Goal: Task Accomplishment & Management: Manage account settings

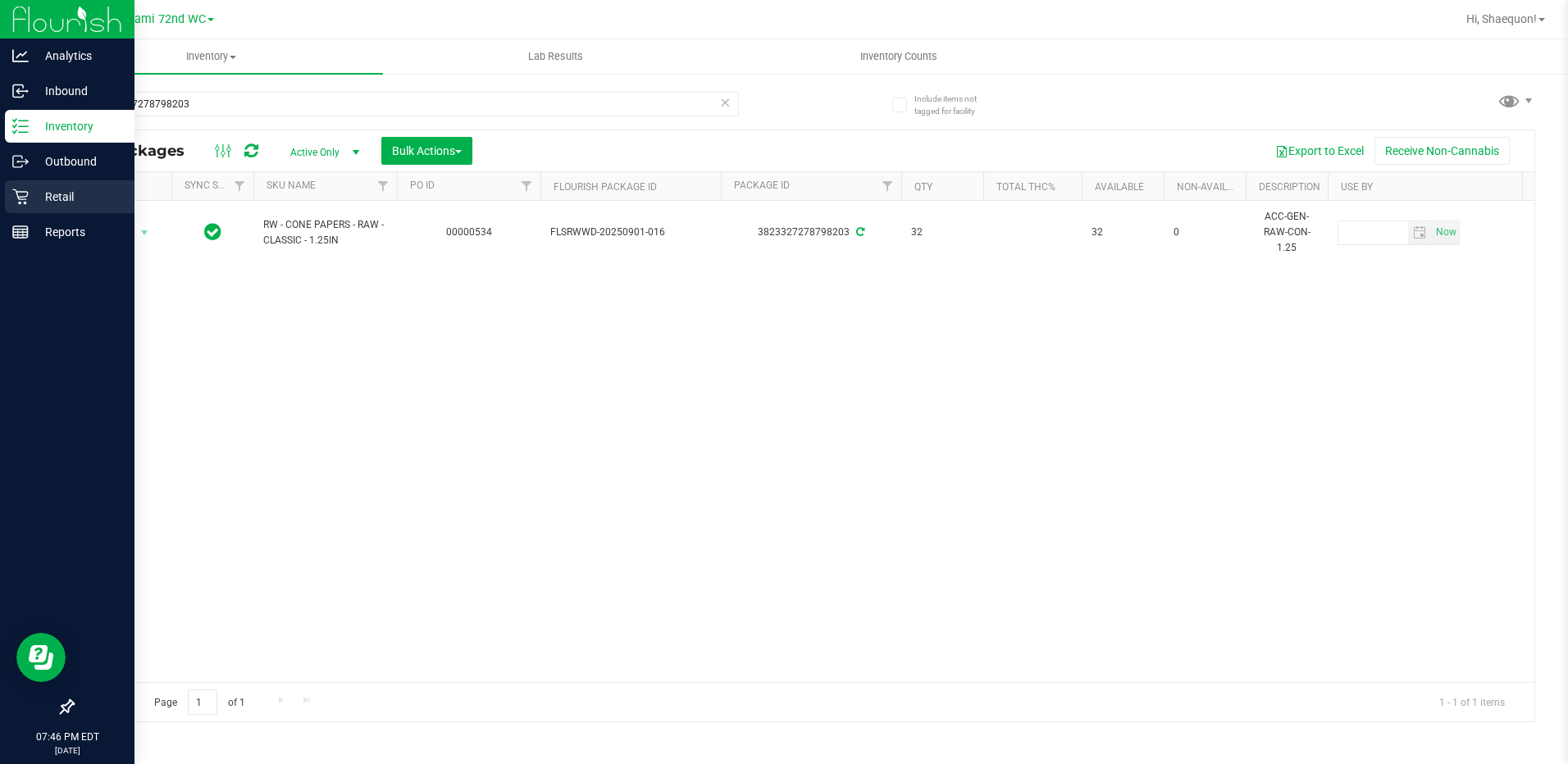
click at [4, 190] on link "Retail" at bounding box center [67, 197] width 134 height 35
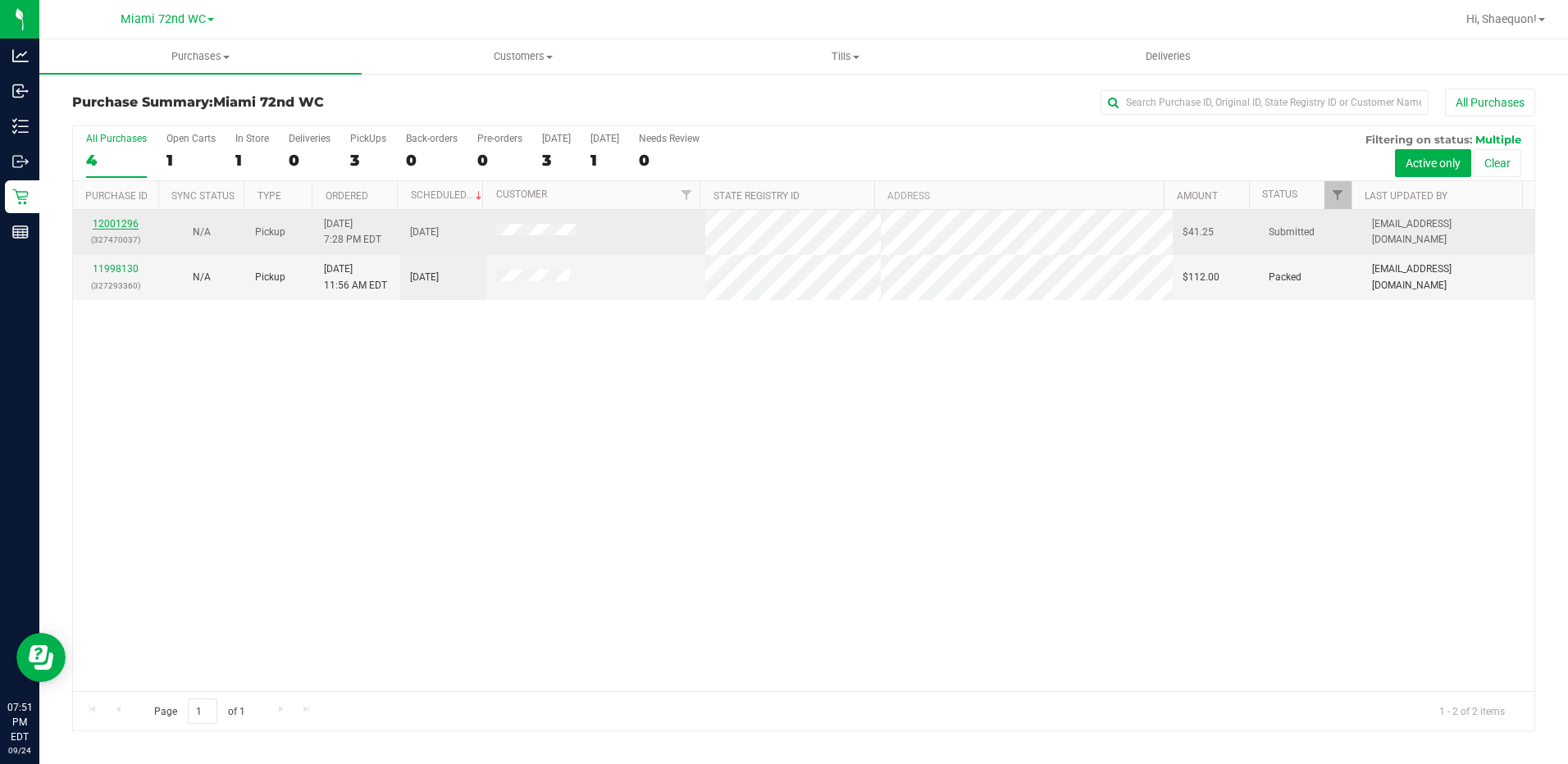
click at [128, 227] on link "12001296" at bounding box center [115, 223] width 45 height 12
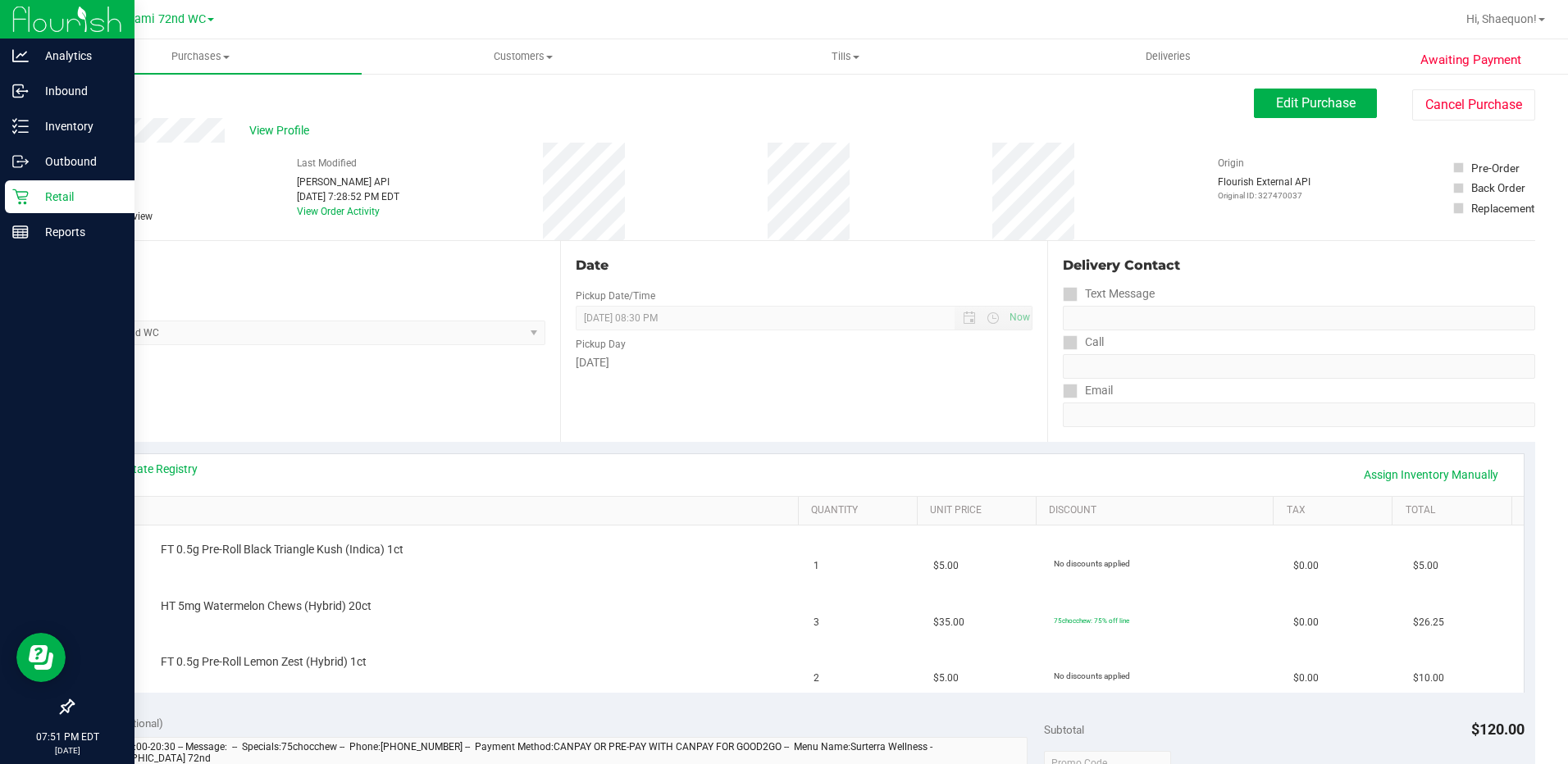
click at [33, 196] on p "Retail" at bounding box center [78, 196] width 99 height 19
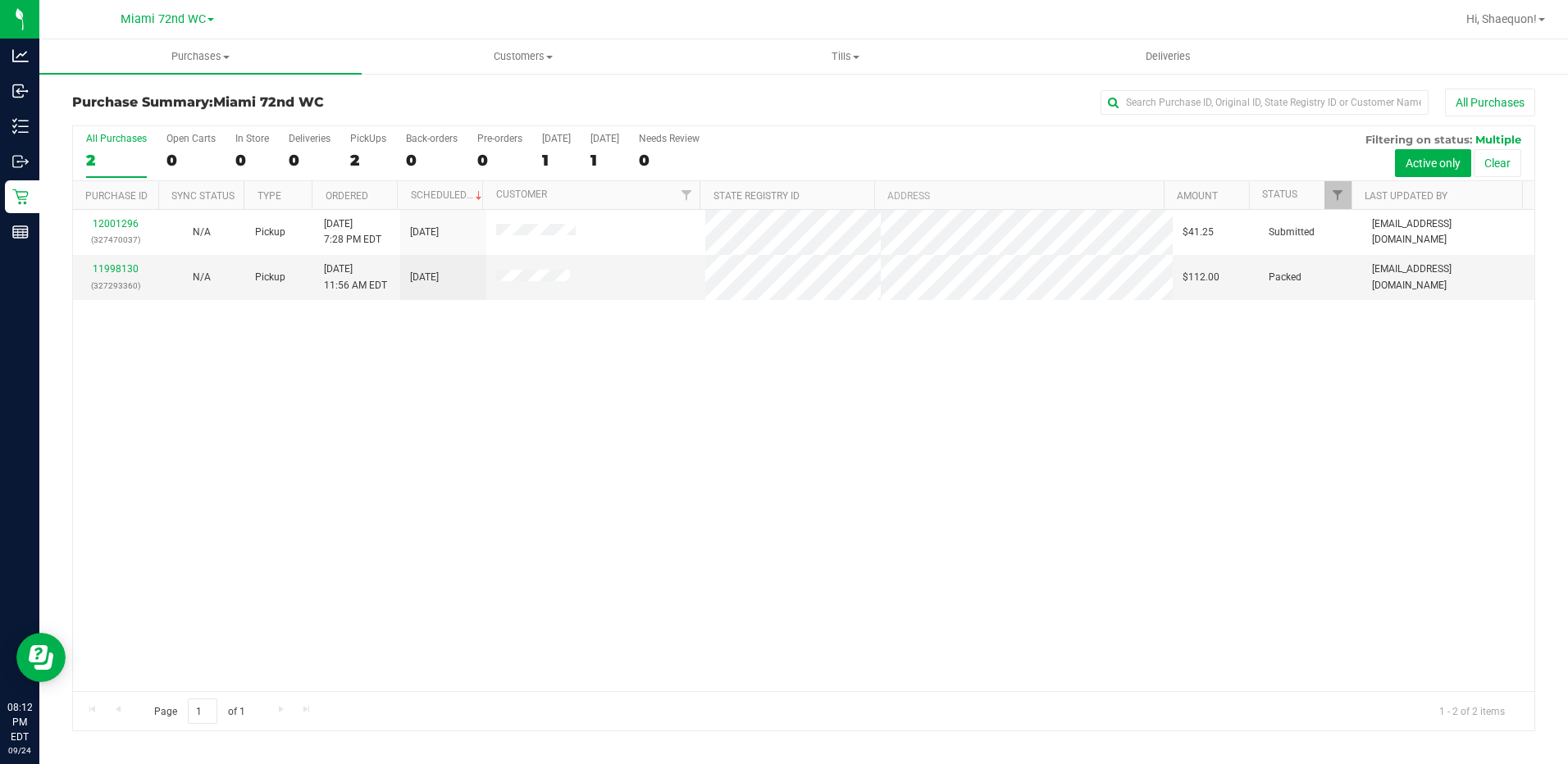
click at [547, 423] on div "12001296 (327470037) N/A Pickup [DATE] 7:28 PM EDT 9/25/2025 $41.25 Submitted […" at bounding box center [803, 451] width 1461 height 482
drag, startPoint x: 805, startPoint y: 390, endPoint x: 785, endPoint y: 390, distance: 20.0
click at [804, 390] on div "12001296 (327470037) N/A Pickup [DATE] 7:28 PM EDT 9/25/2025 $41.25 Submitted […" at bounding box center [803, 451] width 1461 height 482
click at [473, 434] on div "12001296 (327470037) N/A Pickup [DATE] 7:28 PM EDT 9/25/2025 $41.25 Submitted […" at bounding box center [803, 451] width 1461 height 482
click at [421, 381] on div "12001296 (327470037) N/A Pickup [DATE] 7:28 PM EDT 9/25/2025 $41.25 Submitted […" at bounding box center [803, 451] width 1461 height 482
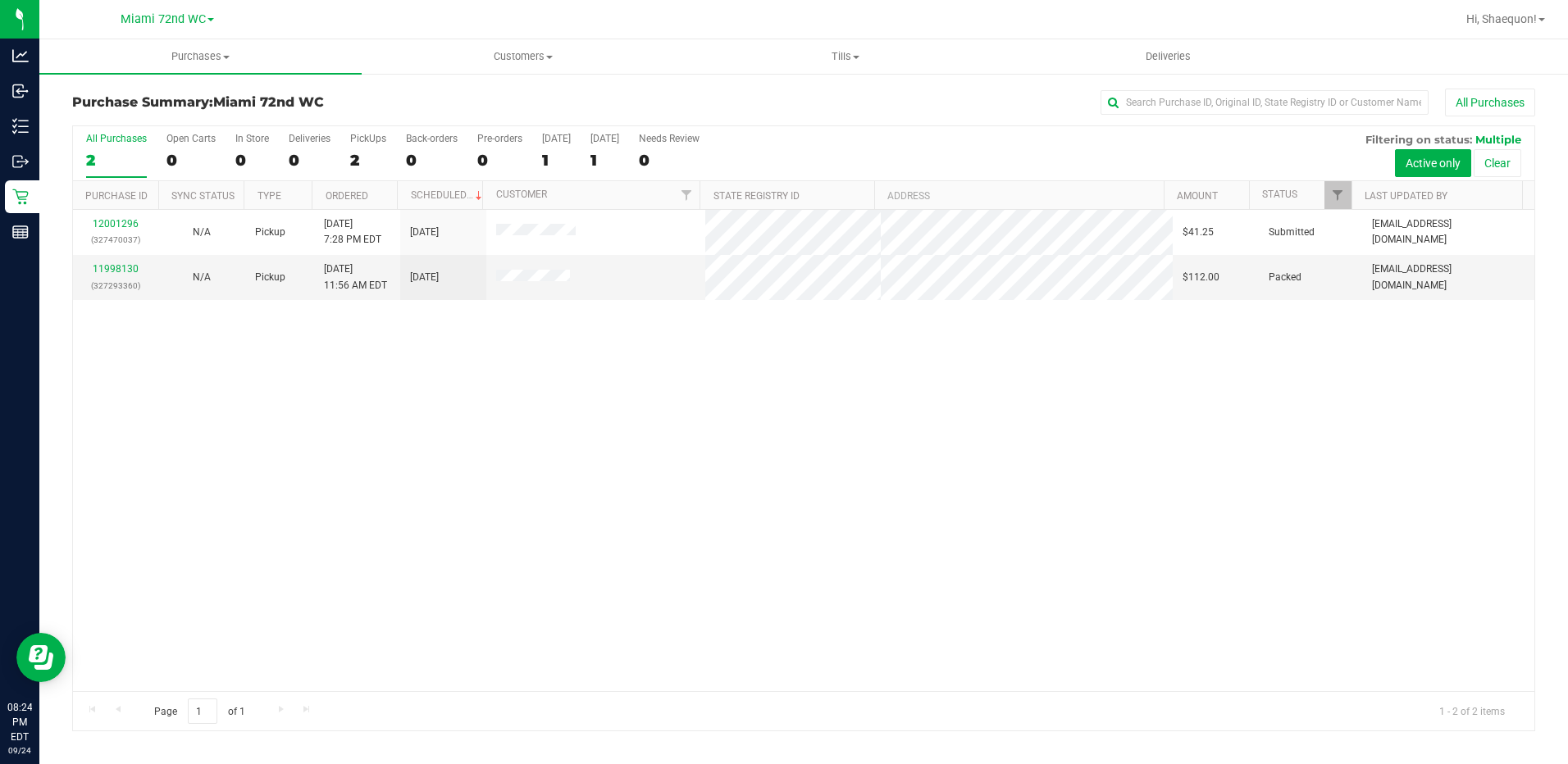
click at [772, 579] on div "12001296 (327470037) N/A Pickup [DATE] 7:28 PM EDT 9/25/2025 $41.25 Submitted […" at bounding box center [803, 451] width 1461 height 482
drag, startPoint x: 696, startPoint y: 455, endPoint x: 678, endPoint y: 459, distance: 18.4
click at [695, 455] on div "12001296 (327470037) N/A Pickup [DATE] 7:28 PM EDT 9/25/2025 $41.25 Submitted […" at bounding box center [803, 451] width 1461 height 482
click at [283, 431] on div "12001296 (327470037) N/A Pickup [DATE] 7:28 PM EDT 9/25/2025 $41.25 Submitted […" at bounding box center [803, 451] width 1461 height 482
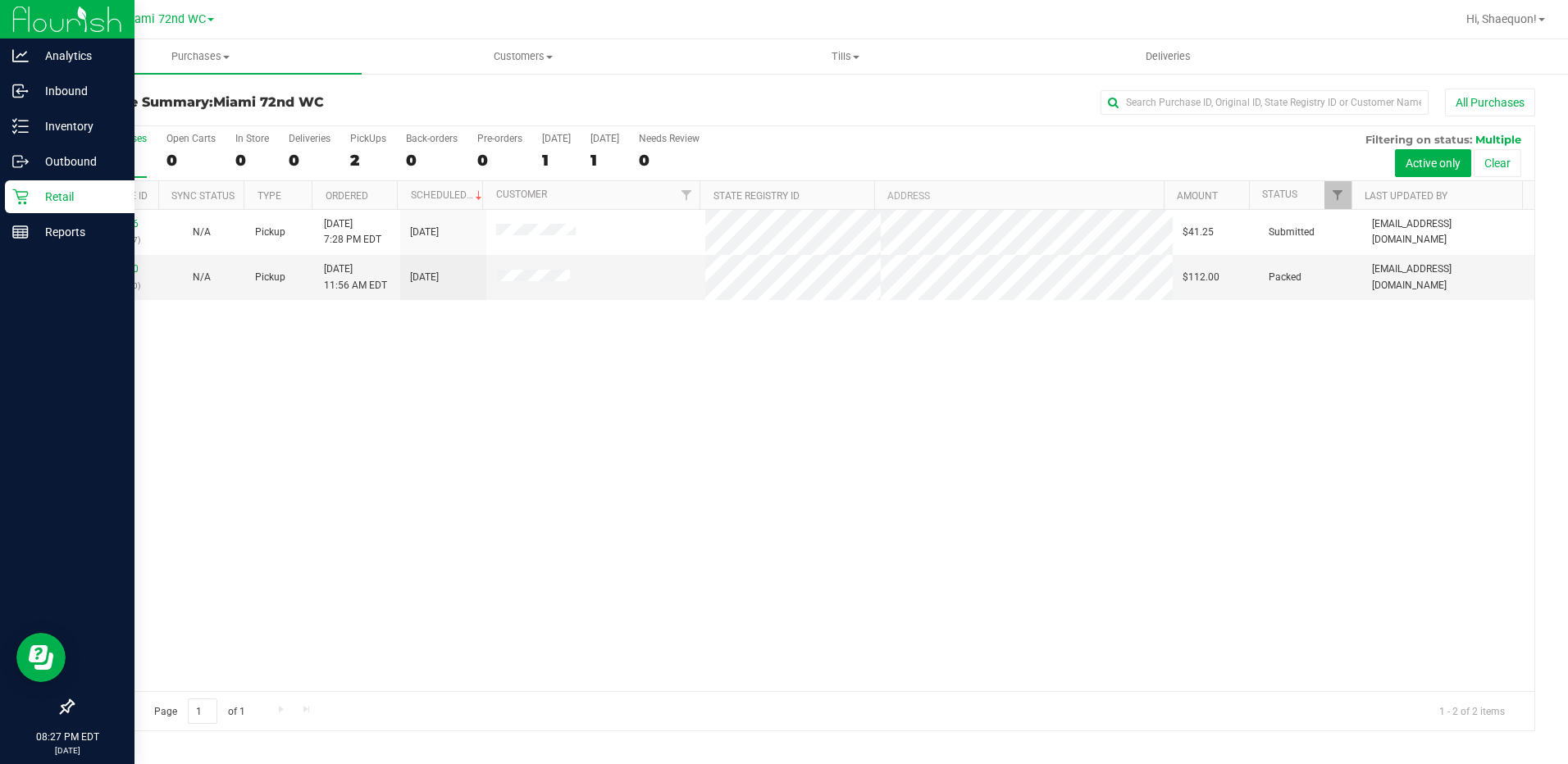
click at [31, 196] on p "Retail" at bounding box center [78, 196] width 99 height 19
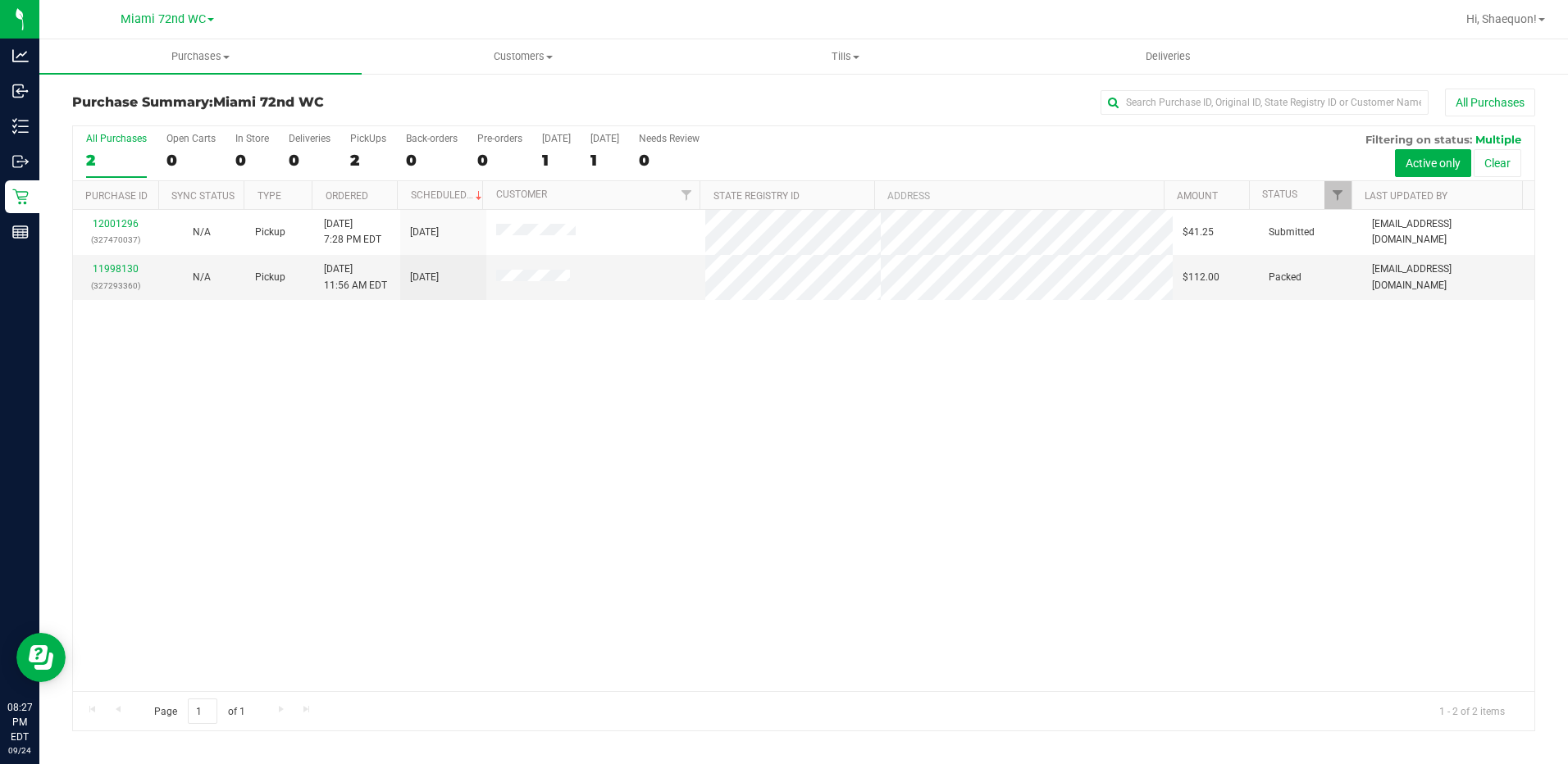
click at [627, 451] on div "12001296 (327470037) N/A Pickup [DATE] 7:28 PM EDT 9/25/2025 $41.25 Submitted […" at bounding box center [803, 451] width 1461 height 482
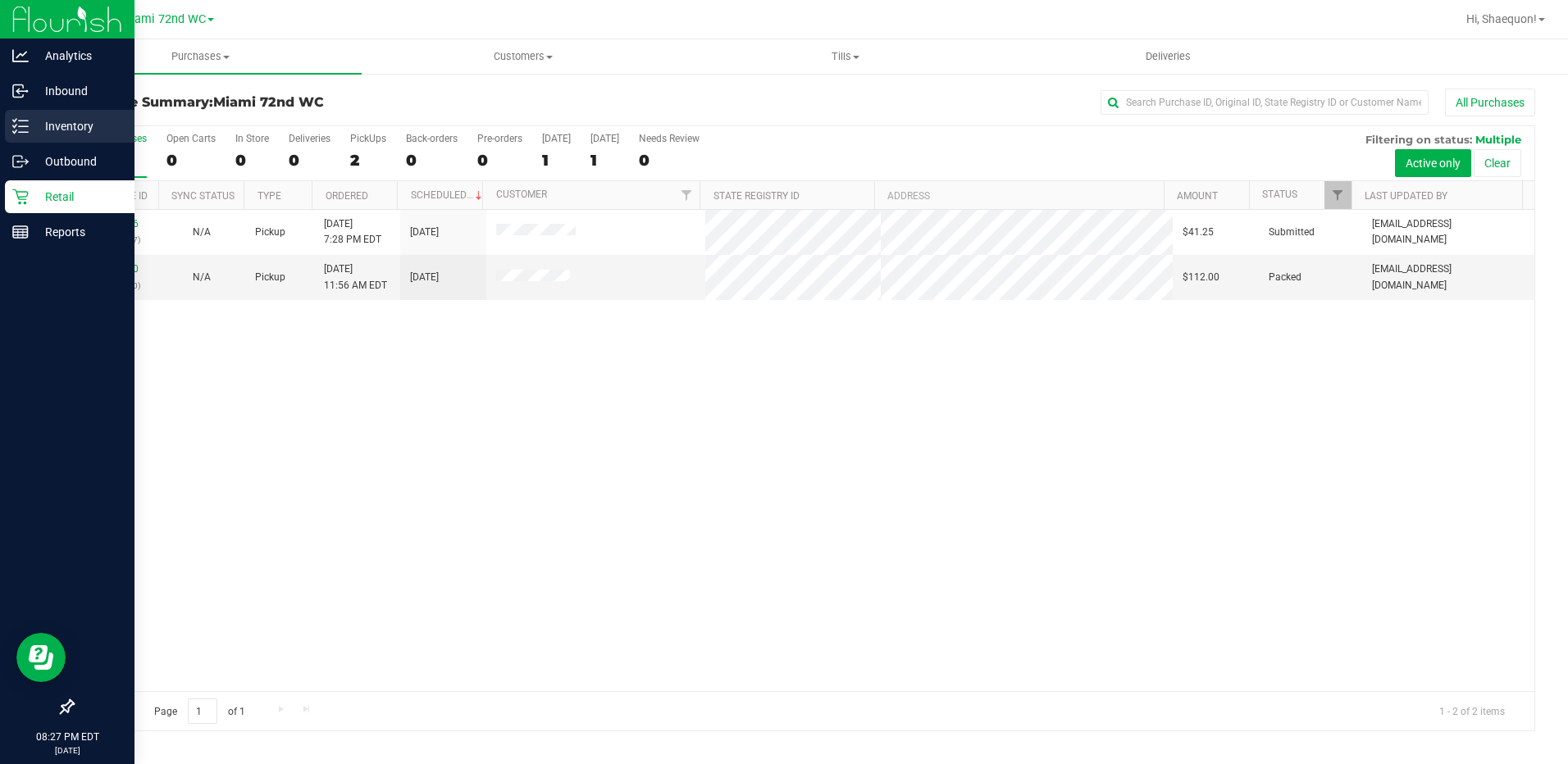
click at [27, 121] on line at bounding box center [22, 121] width 9 height 0
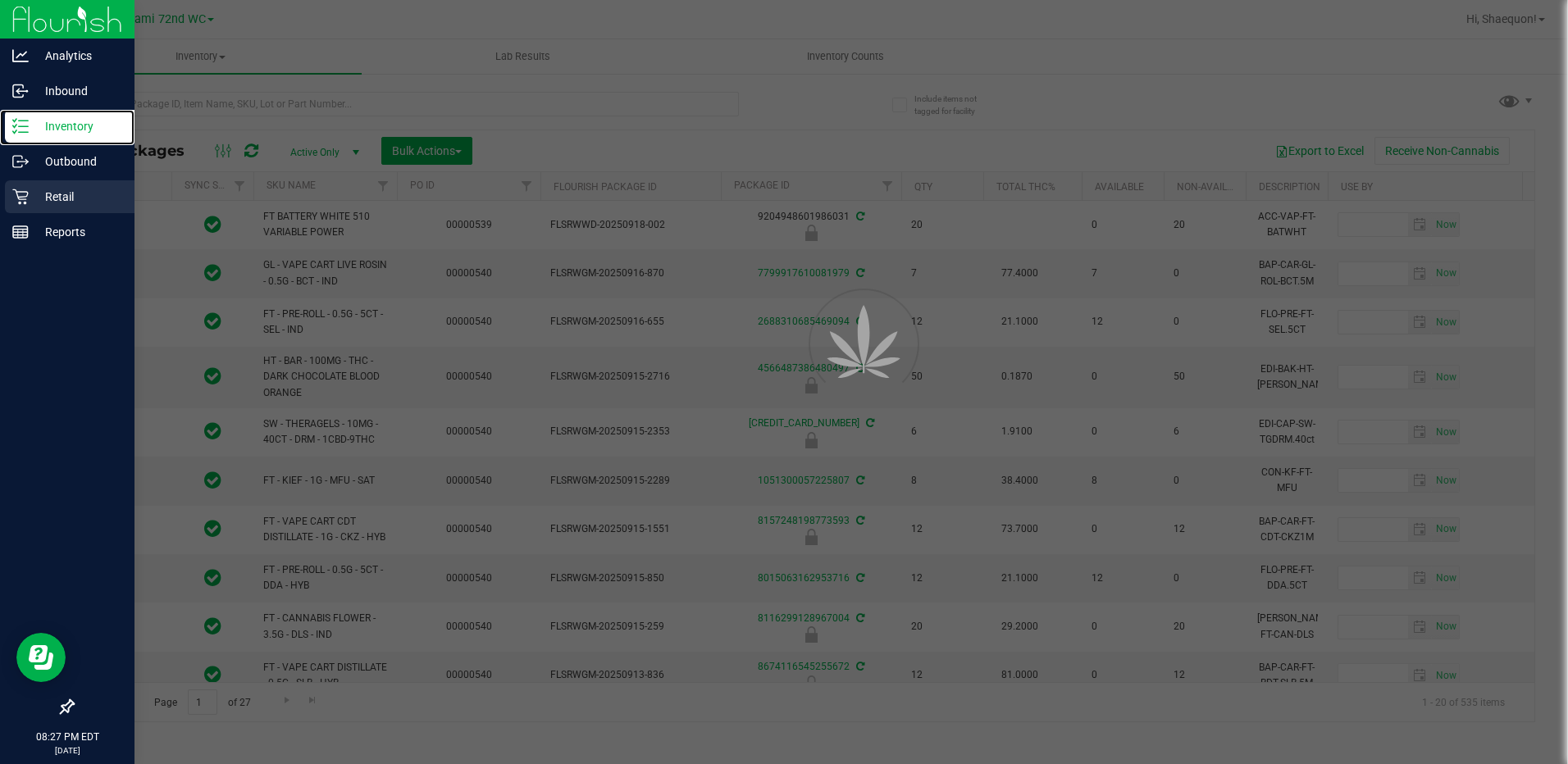
type input "[DATE]"
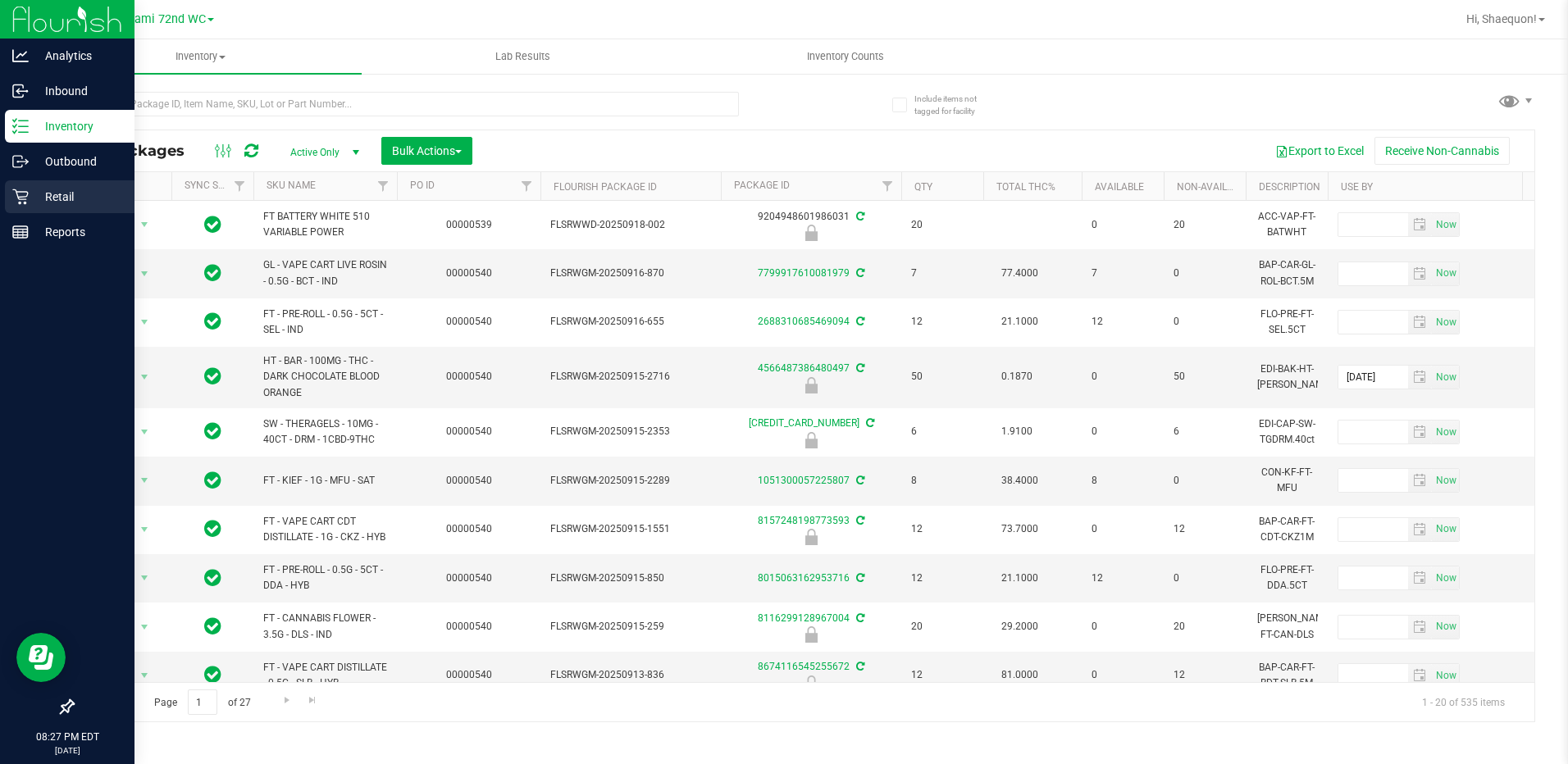
click at [62, 202] on p "Retail" at bounding box center [78, 196] width 99 height 19
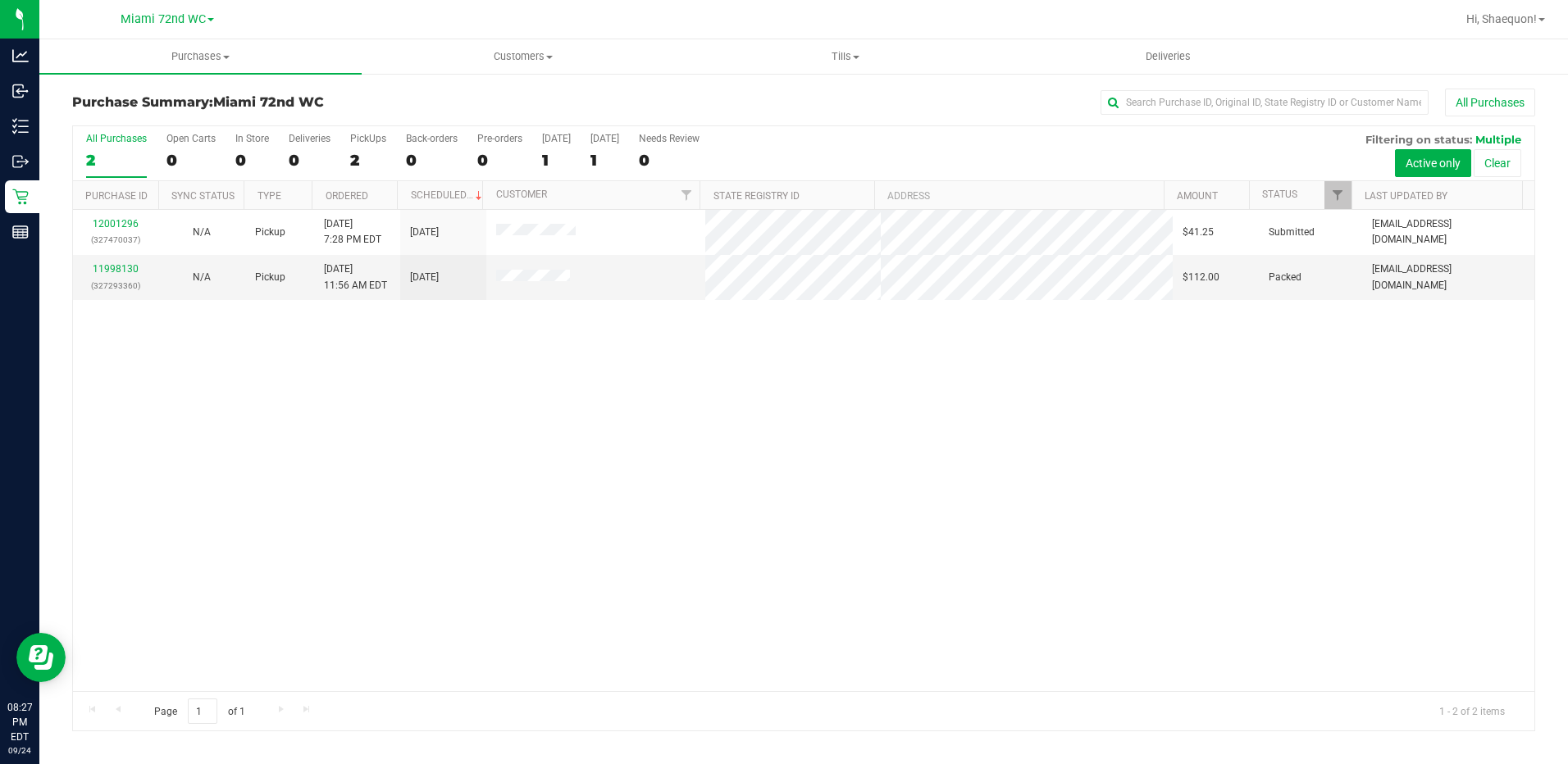
click at [1336, 419] on div "12001296 (327470037) N/A Pickup [DATE] 7:28 PM EDT 9/25/2025 $41.25 Submitted […" at bounding box center [803, 451] width 1461 height 482
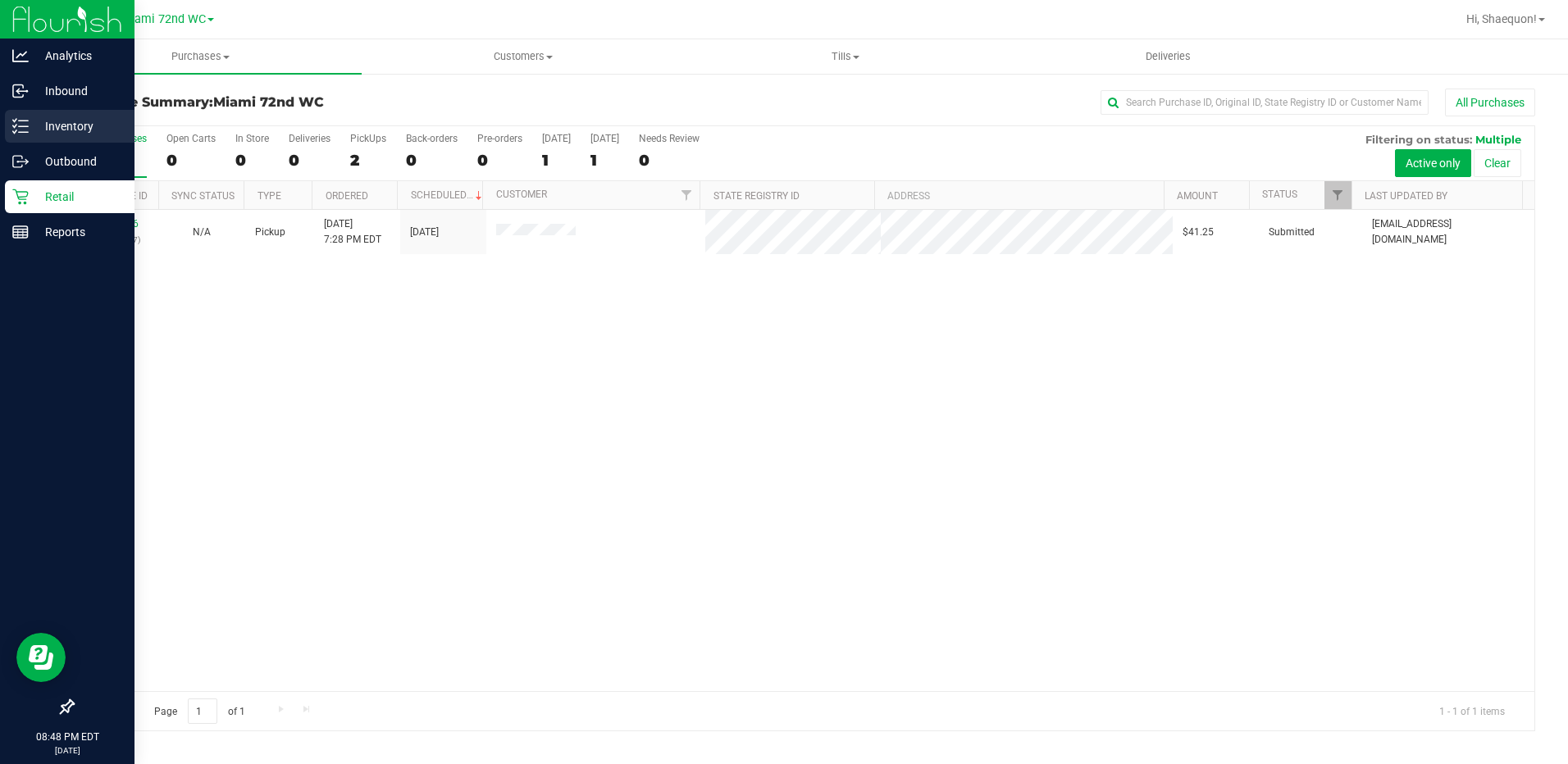
click at [39, 115] on div "Inventory" at bounding box center [70, 127] width 130 height 33
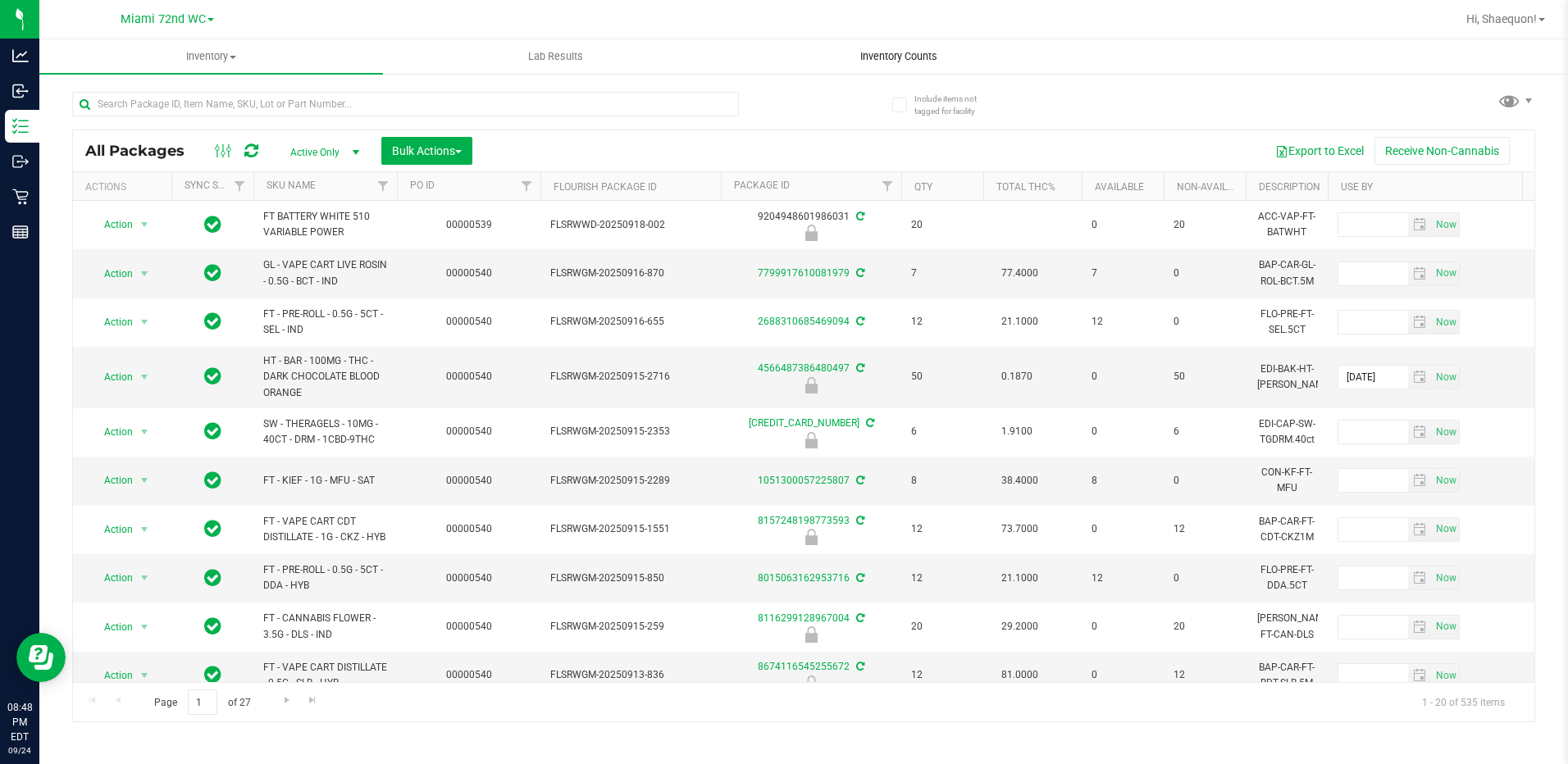
click at [907, 58] on span "Inventory Counts" at bounding box center [898, 56] width 121 height 15
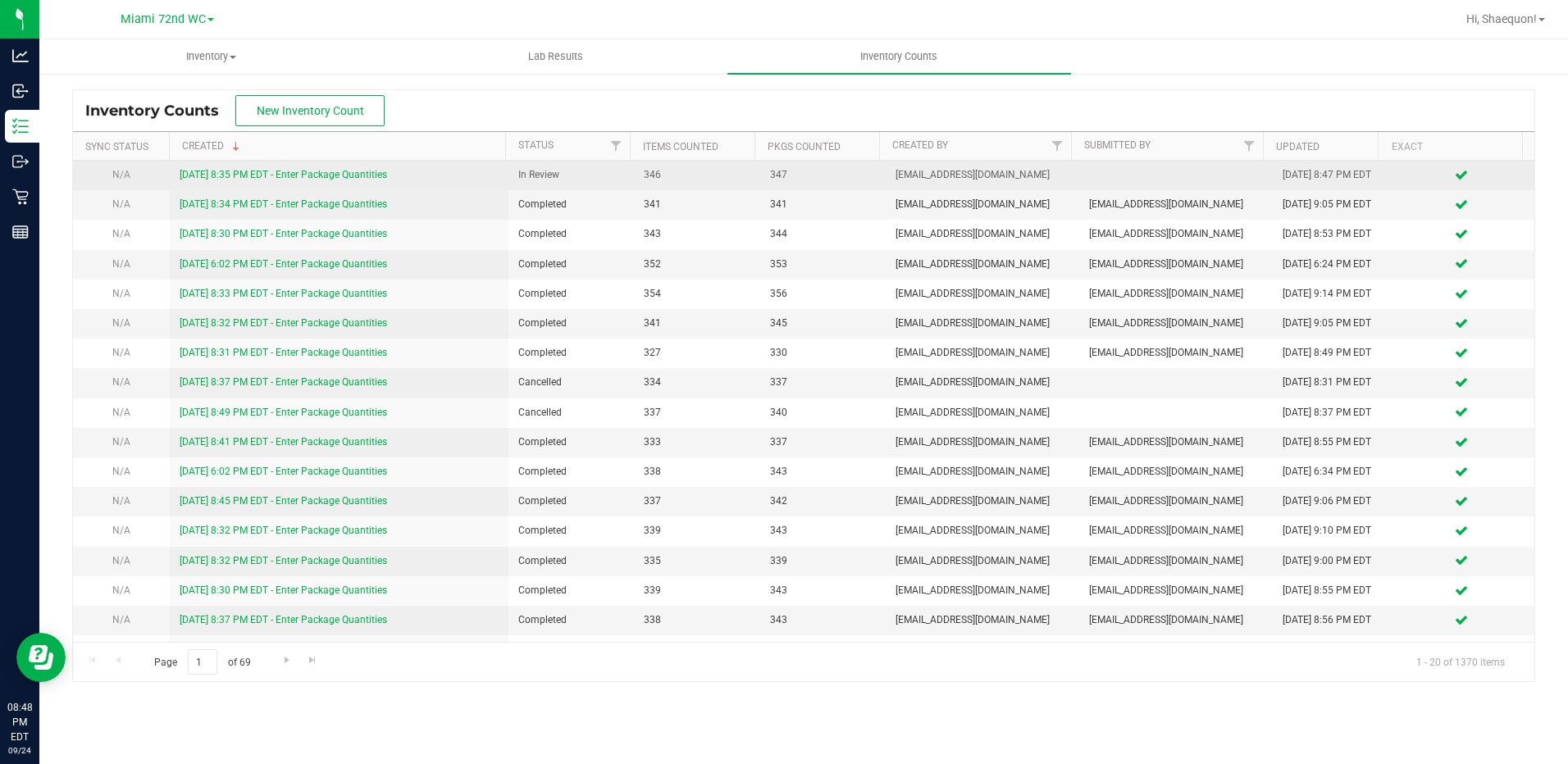
click at [318, 172] on link "[DATE] 8:35 PM EDT - Enter Package Quantities" at bounding box center [283, 175] width 207 height 12
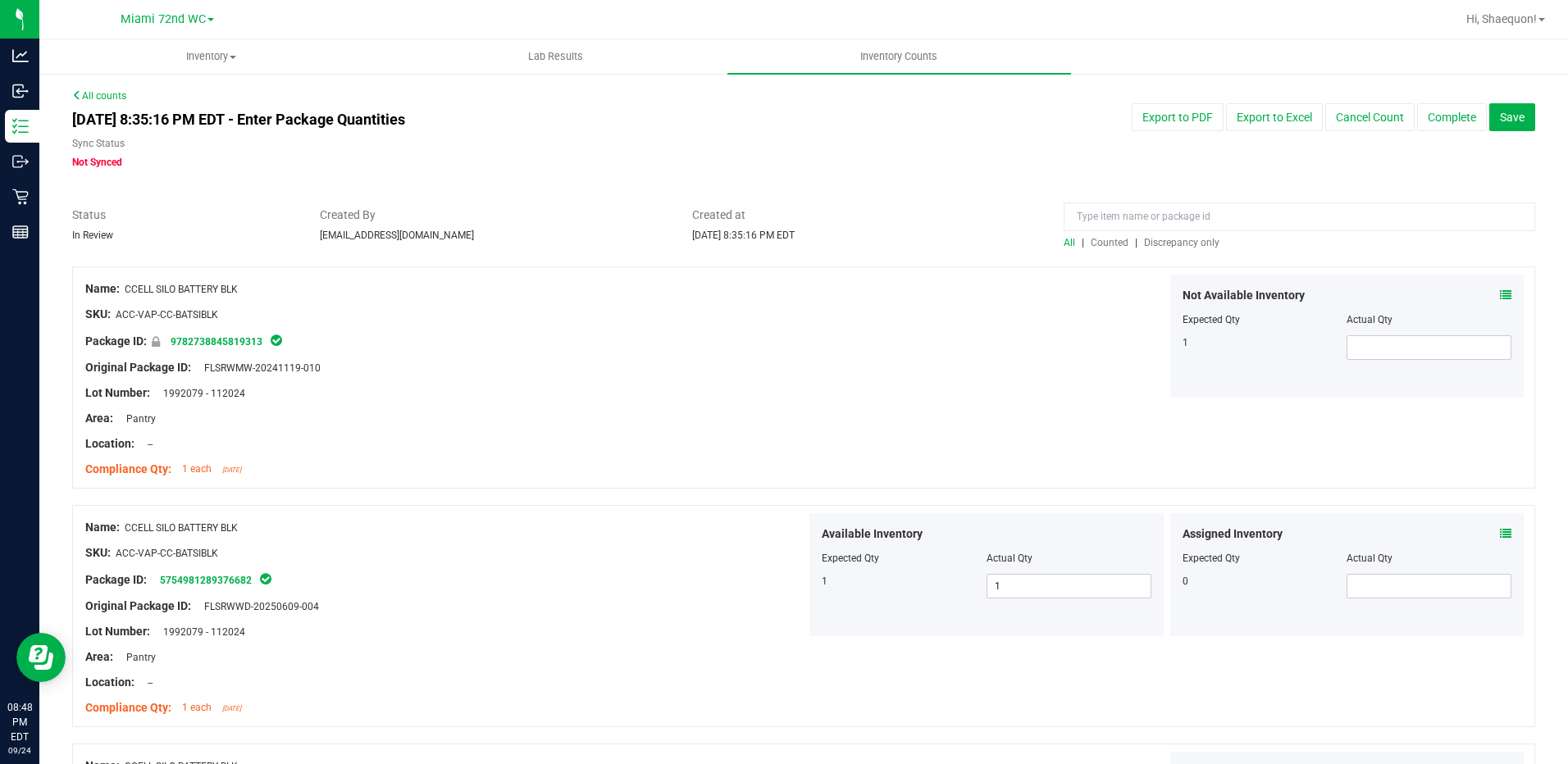
click at [1206, 237] on span "Discrepancy only" at bounding box center [1181, 243] width 75 height 12
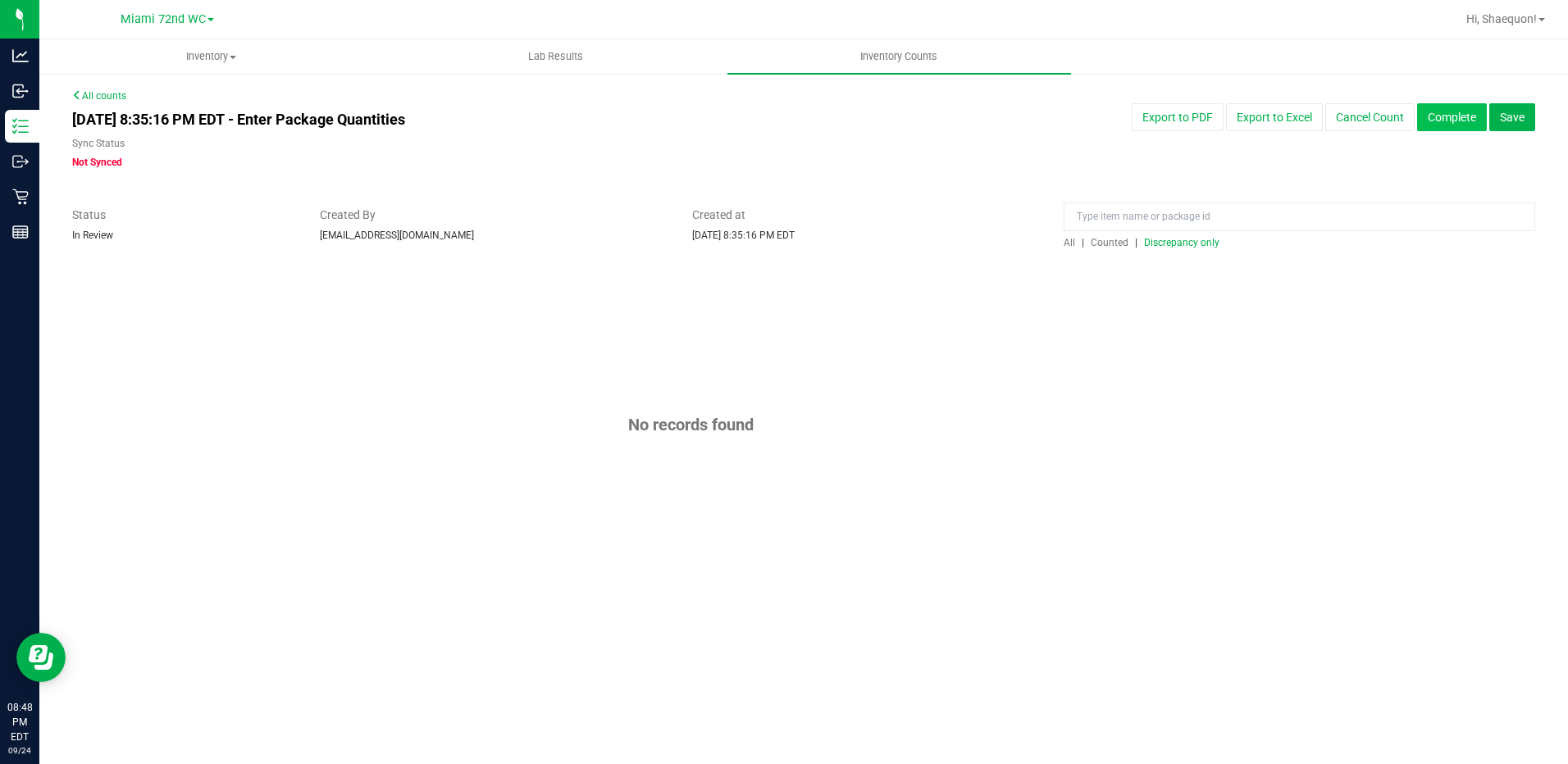
click at [1458, 129] on button "Complete" at bounding box center [1452, 117] width 70 height 28
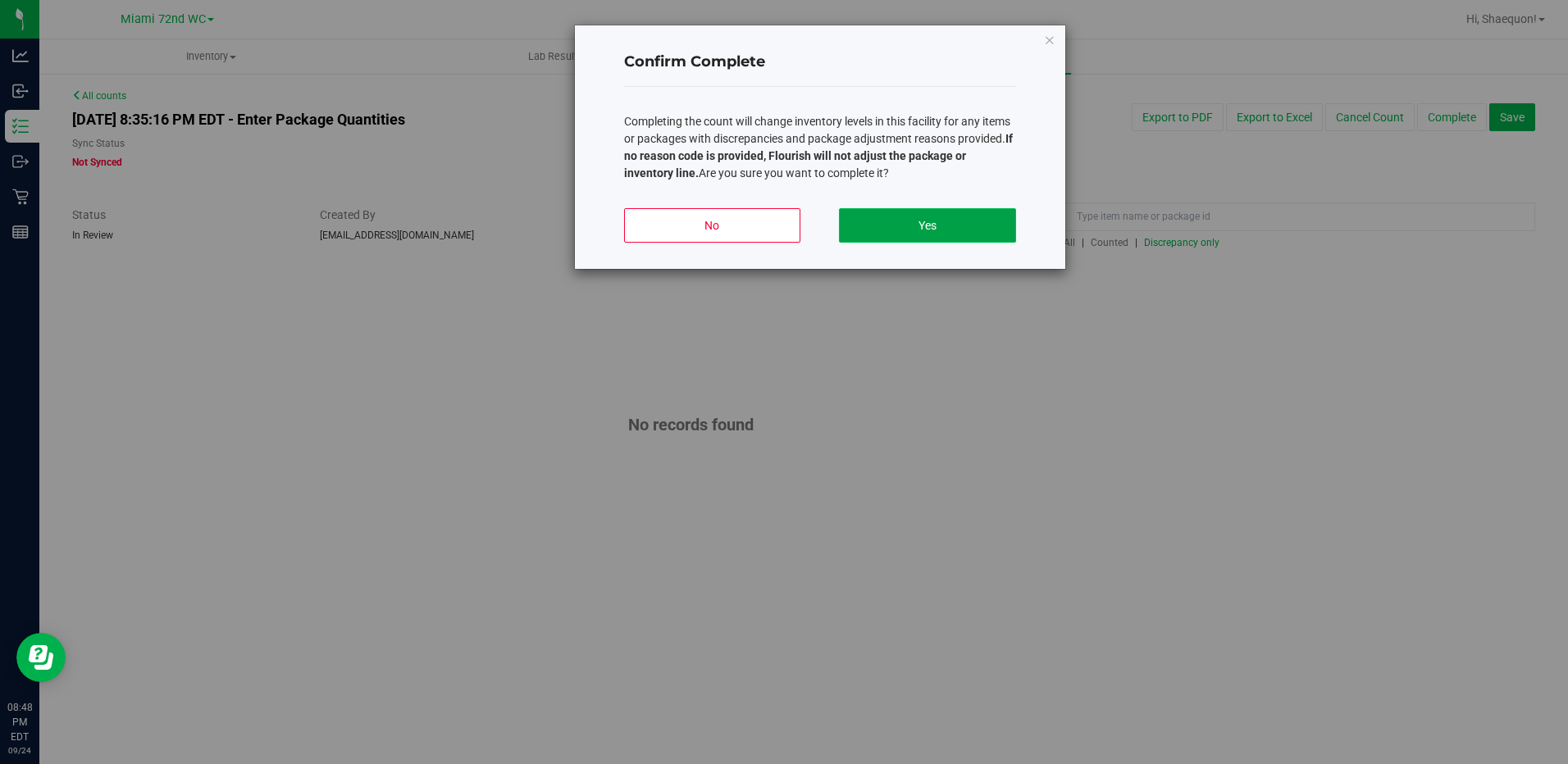
click at [987, 218] on button "Yes" at bounding box center [927, 225] width 176 height 35
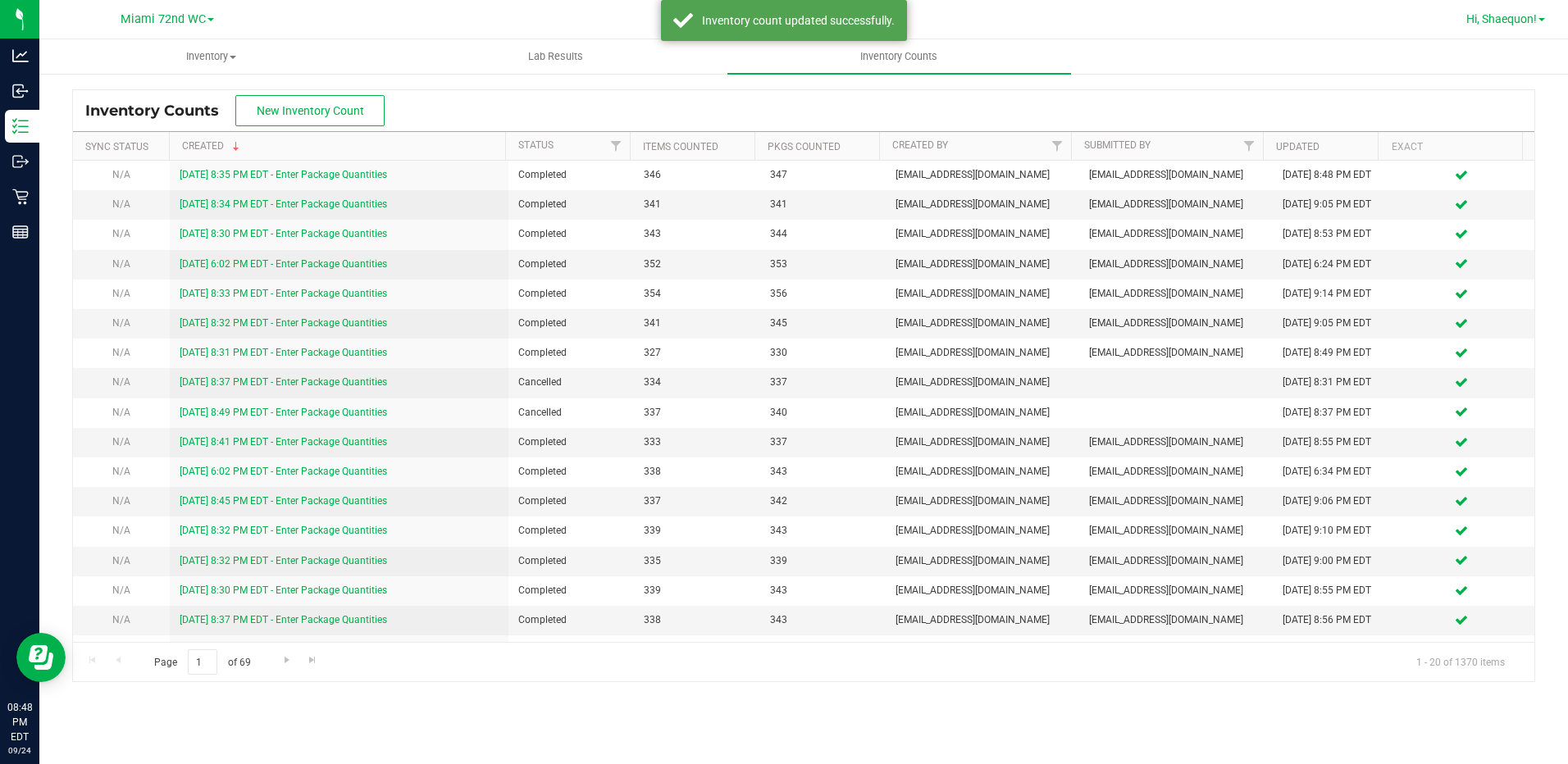
click at [1509, 27] on link "Hi, Shaequon!" at bounding box center [1505, 19] width 92 height 17
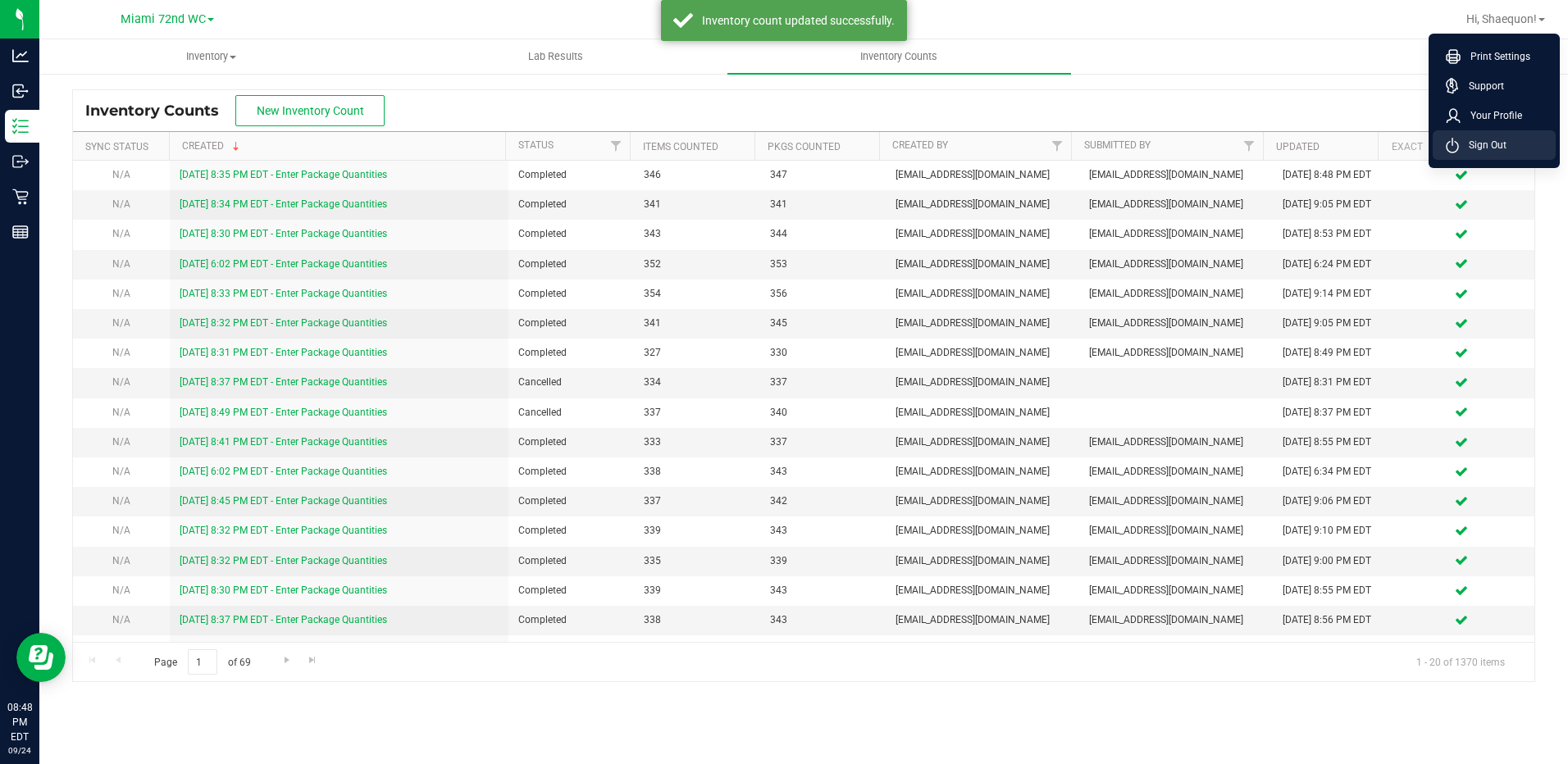
click at [1514, 138] on li "Sign Out" at bounding box center [1494, 145] width 123 height 30
